Goal: Find contact information: Find contact information

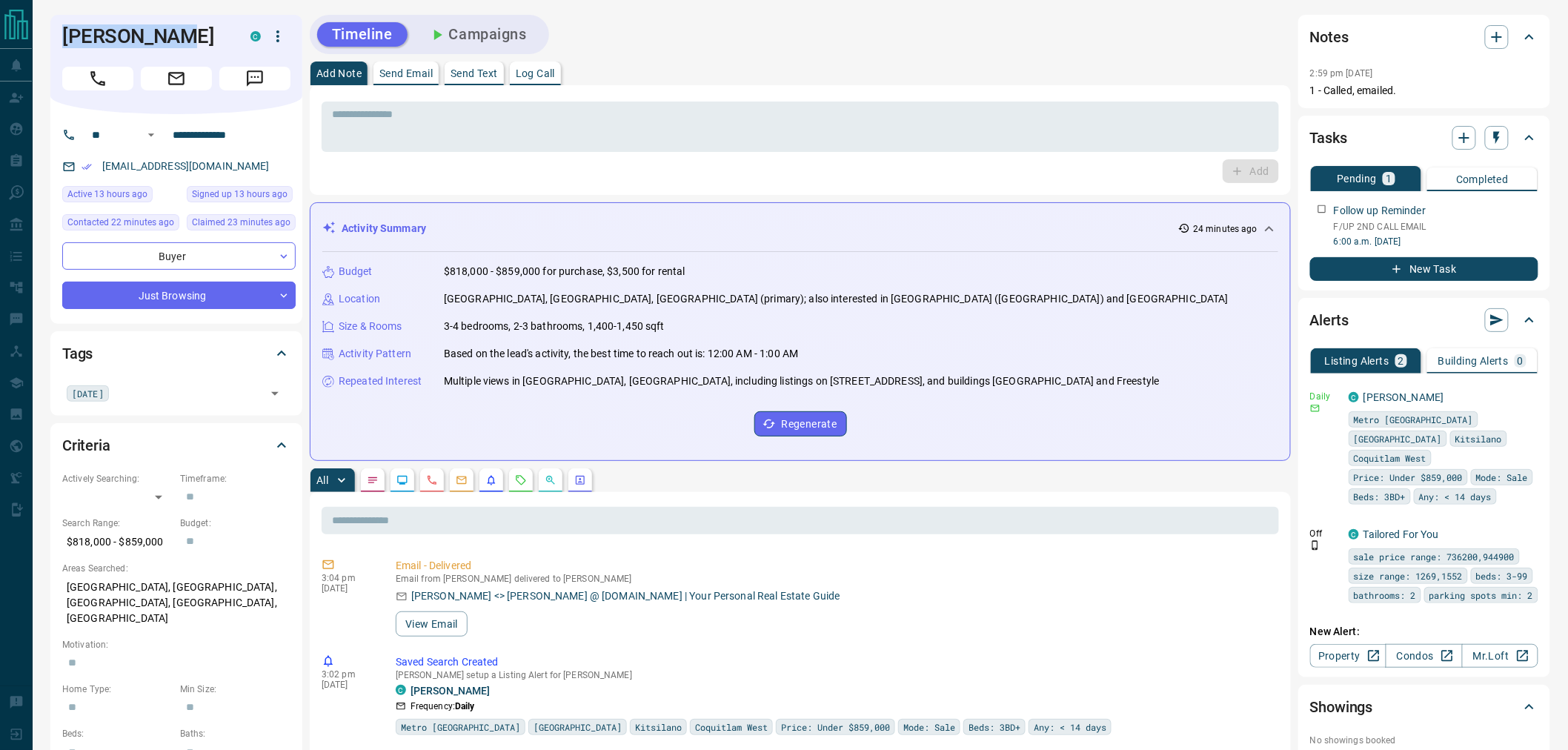
drag, startPoint x: 184, startPoint y: 36, endPoint x: 44, endPoint y: 36, distance: 140.0
copy h1 "[PERSON_NAME]"
drag, startPoint x: 243, startPoint y: 168, endPoint x: 99, endPoint y: 167, distance: 144.0
click at [99, 167] on div "[EMAIL_ADDRESS][DOMAIN_NAME]" at bounding box center [179, 165] width 234 height 24
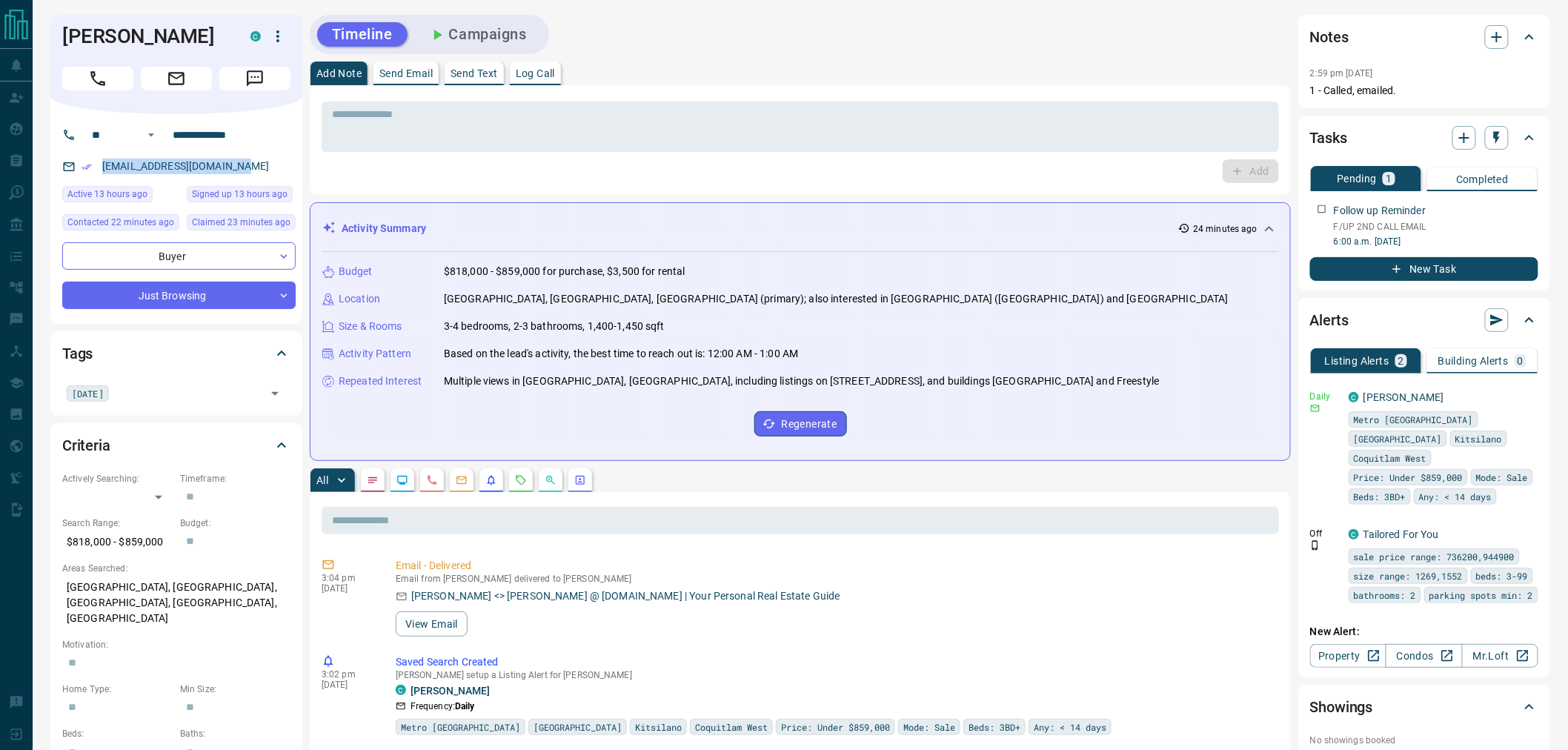
copy link "[EMAIL_ADDRESS][DOMAIN_NAME]"
drag, startPoint x: 269, startPoint y: 137, endPoint x: 158, endPoint y: 137, distance: 111.0
click at [158, 137] on div "**********" at bounding box center [171, 134] width 179 height 24
drag, startPoint x: 183, startPoint y: 597, endPoint x: 62, endPoint y: 584, distance: 121.7
click at [62, 584] on p "[GEOGRAPHIC_DATA], [GEOGRAPHIC_DATA], [GEOGRAPHIC_DATA], [GEOGRAPHIC_DATA], [GE…" at bounding box center [176, 602] width 228 height 56
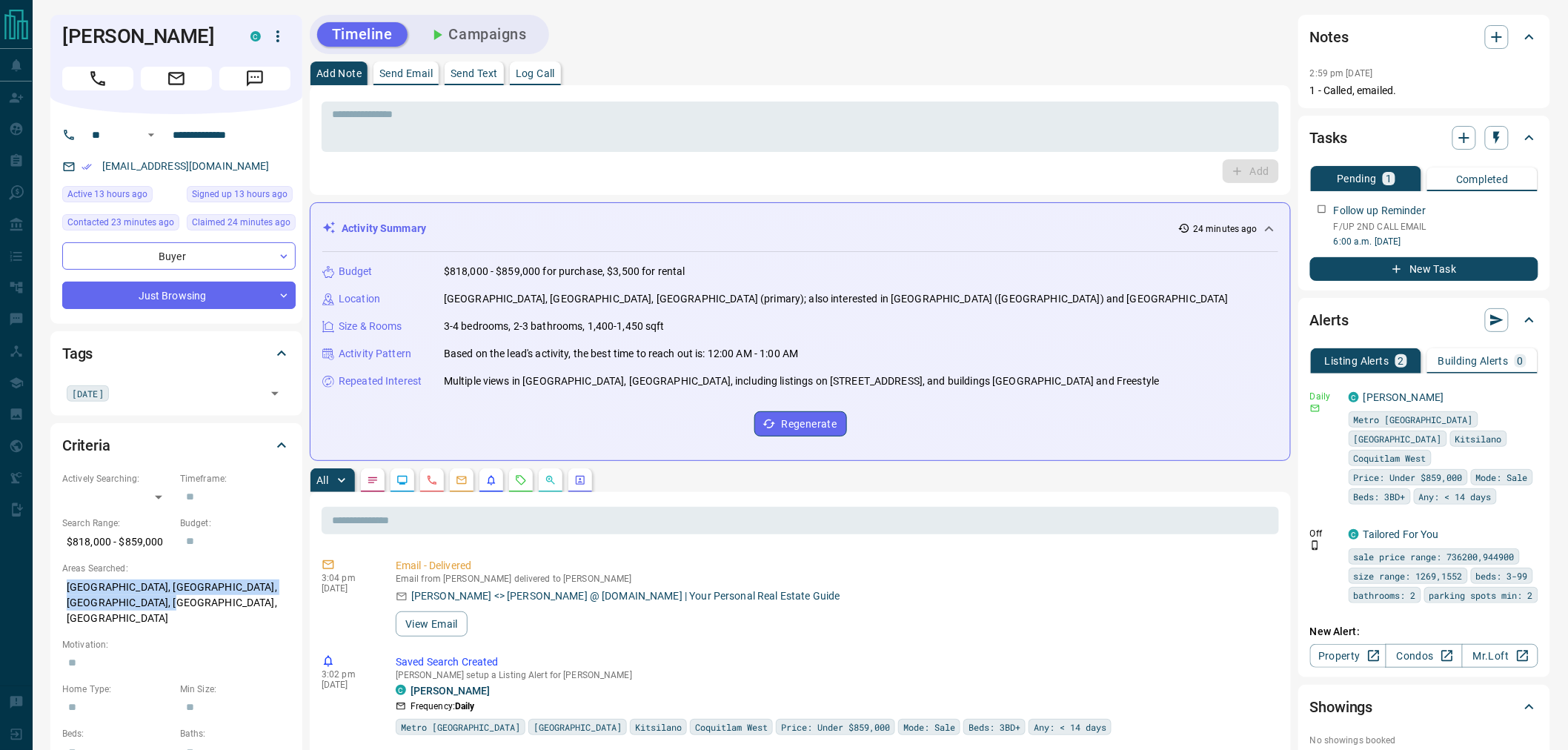
copy p "[GEOGRAPHIC_DATA], [GEOGRAPHIC_DATA], [GEOGRAPHIC_DATA], [GEOGRAPHIC_DATA], [GE…"
drag, startPoint x: 164, startPoint y: 540, endPoint x: 43, endPoint y: 541, distance: 121.0
copy p "$818,000 - $859,000"
